Goal: Navigation & Orientation: Find specific page/section

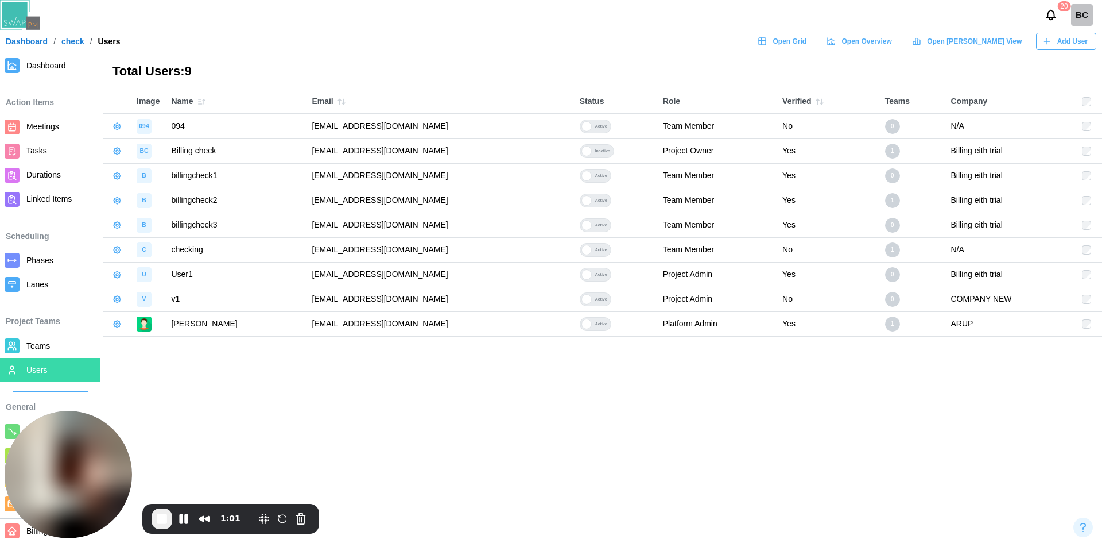
click at [33, 175] on span "Durations" at bounding box center [43, 174] width 34 height 9
